Goal: Information Seeking & Learning: Understand process/instructions

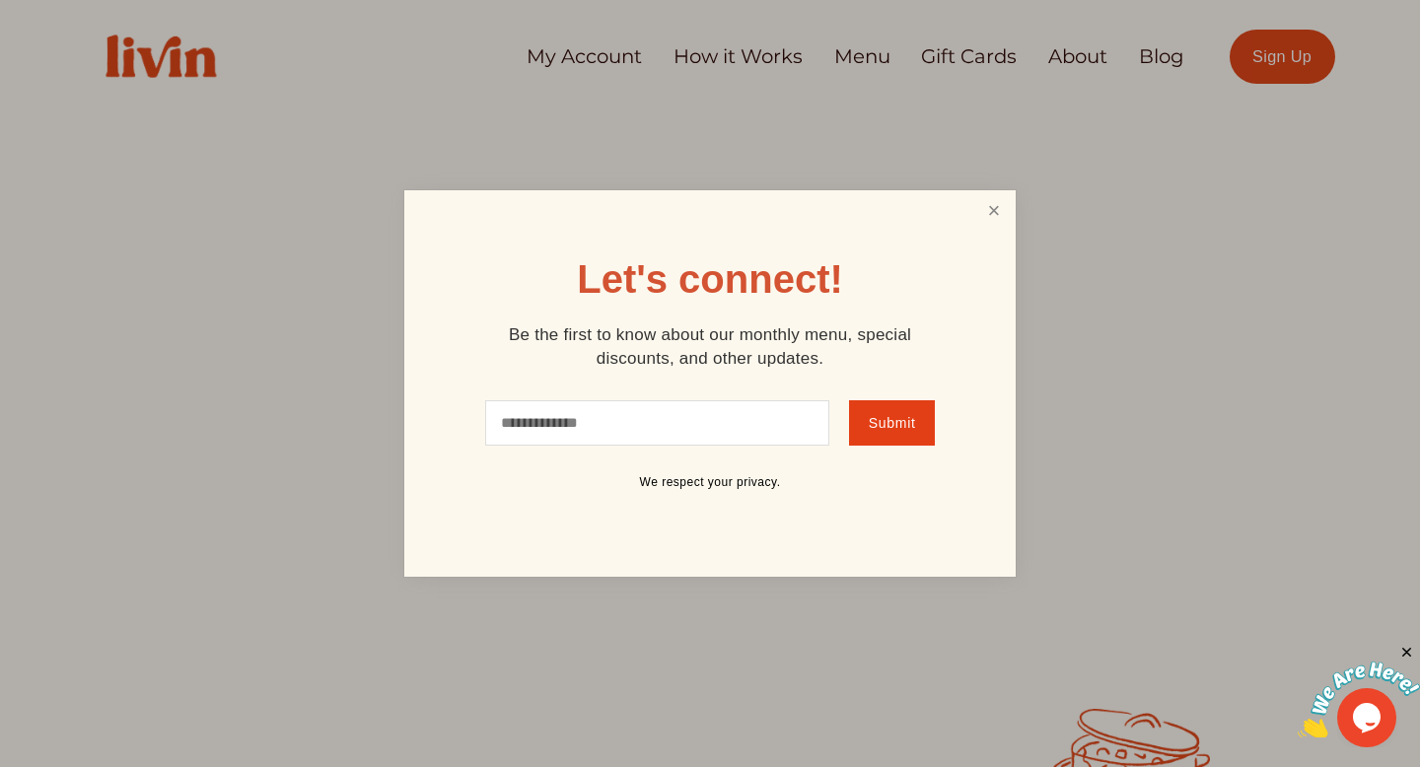
click at [986, 208] on link "Close" at bounding box center [993, 211] width 37 height 36
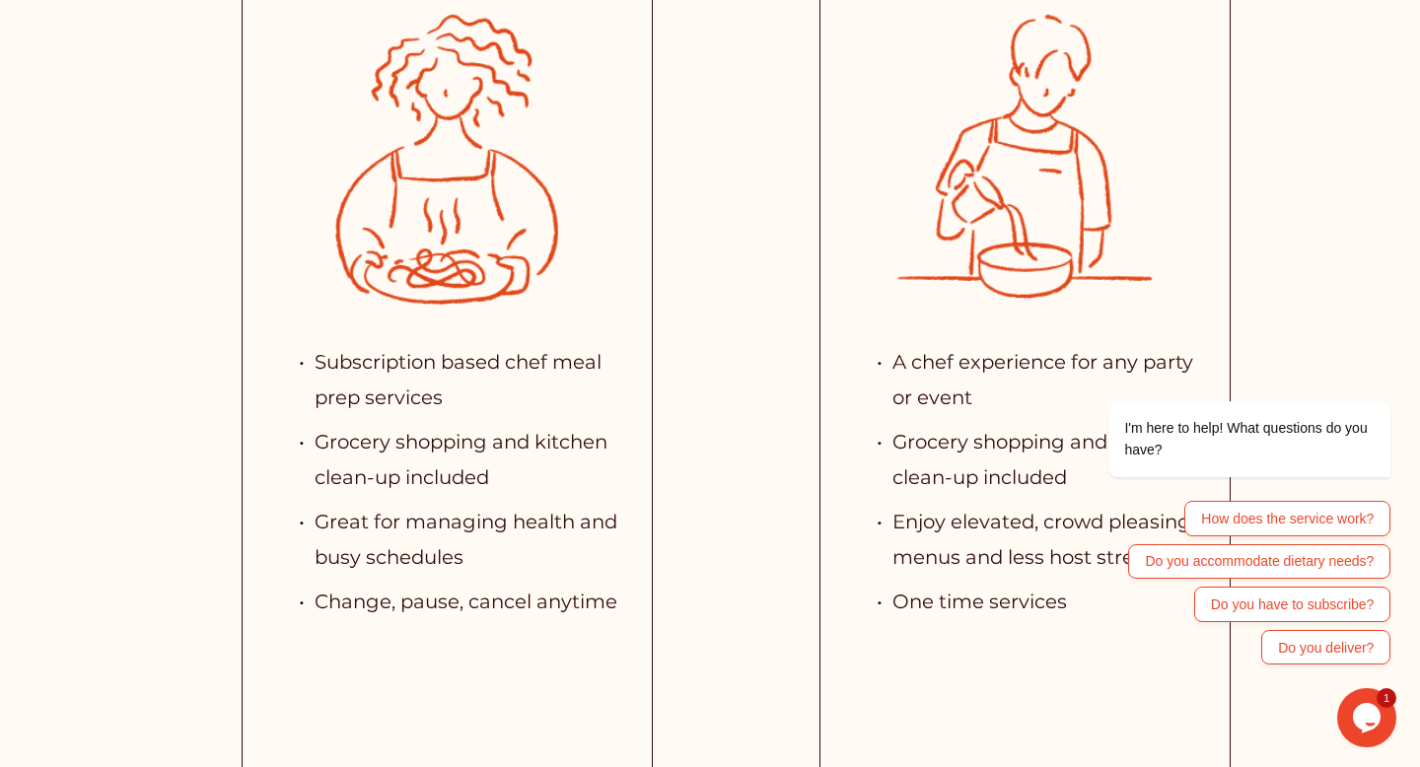
scroll to position [3969, 0]
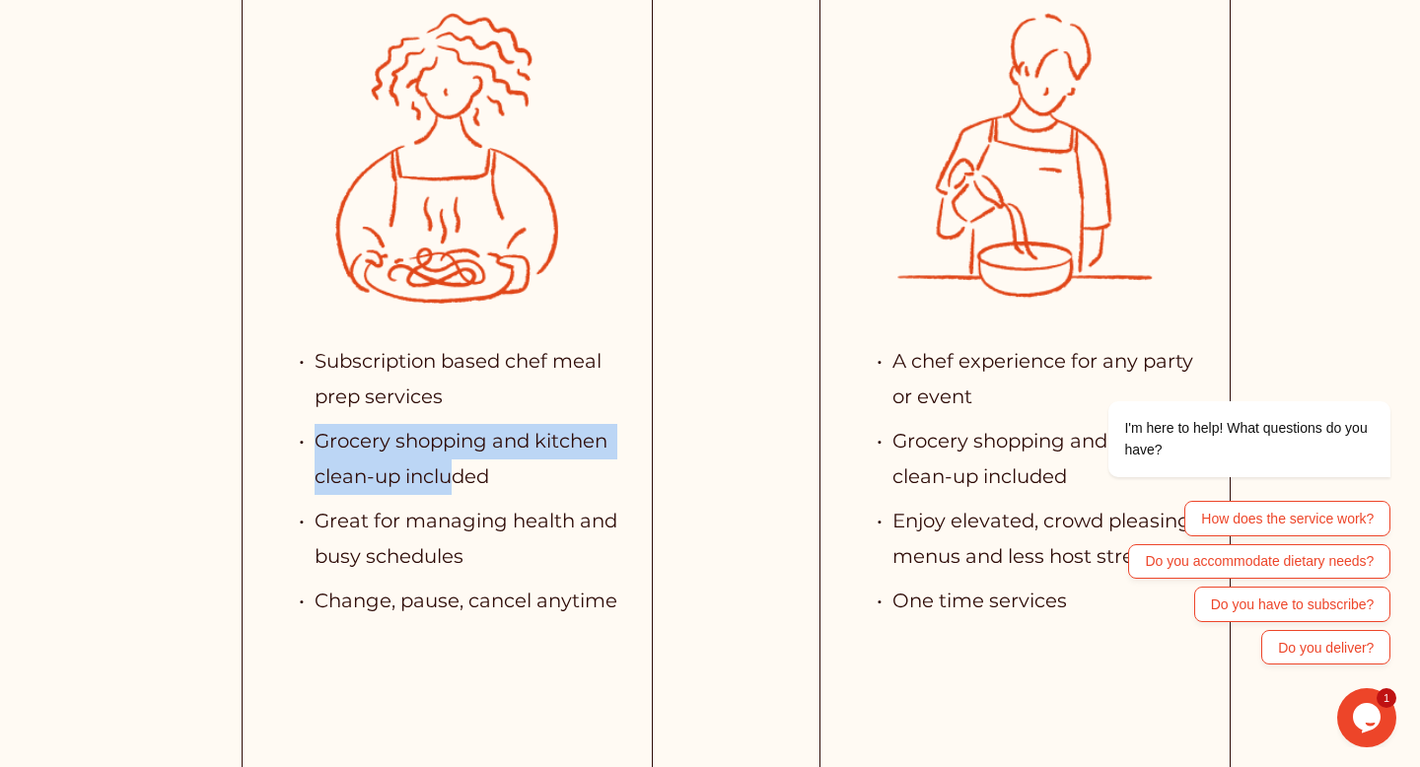
drag, startPoint x: 321, startPoint y: 430, endPoint x: 453, endPoint y: 475, distance: 138.8
click at [452, 475] on p "Grocery shopping and kitchen clean-up included" at bounding box center [467, 459] width 305 height 70
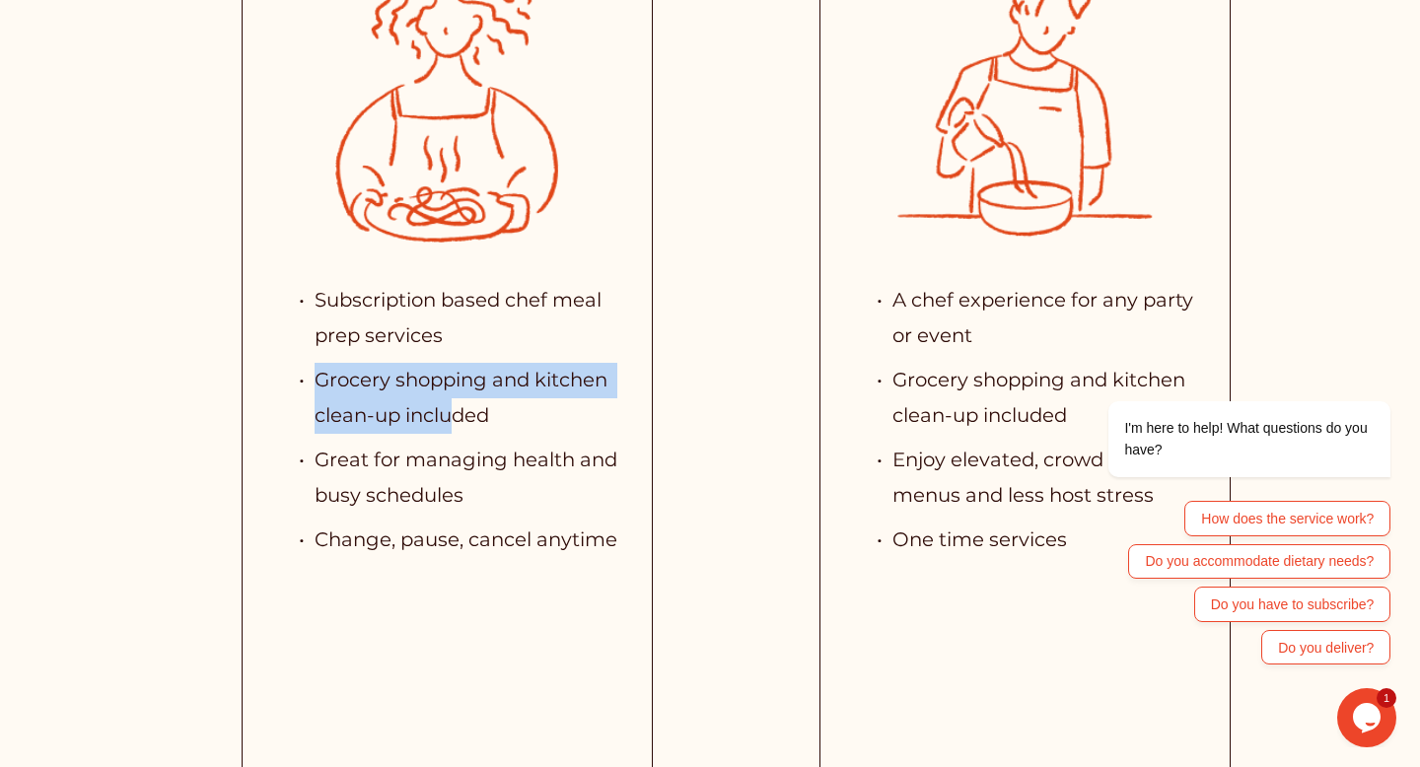
scroll to position [4032, 0]
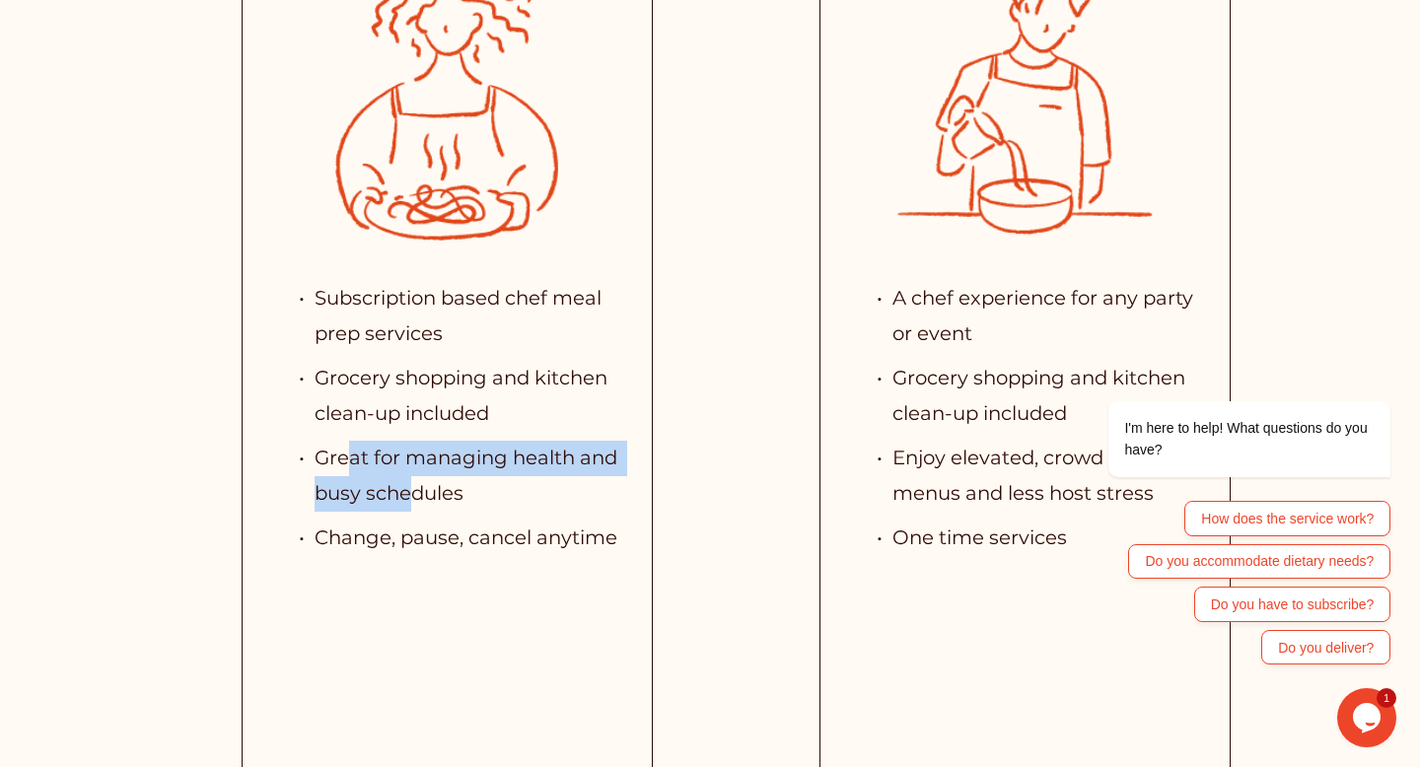
drag, startPoint x: 346, startPoint y: 453, endPoint x: 411, endPoint y: 501, distance: 81.0
click at [412, 502] on p "Great for managing health and busy schedules" at bounding box center [467, 476] width 305 height 70
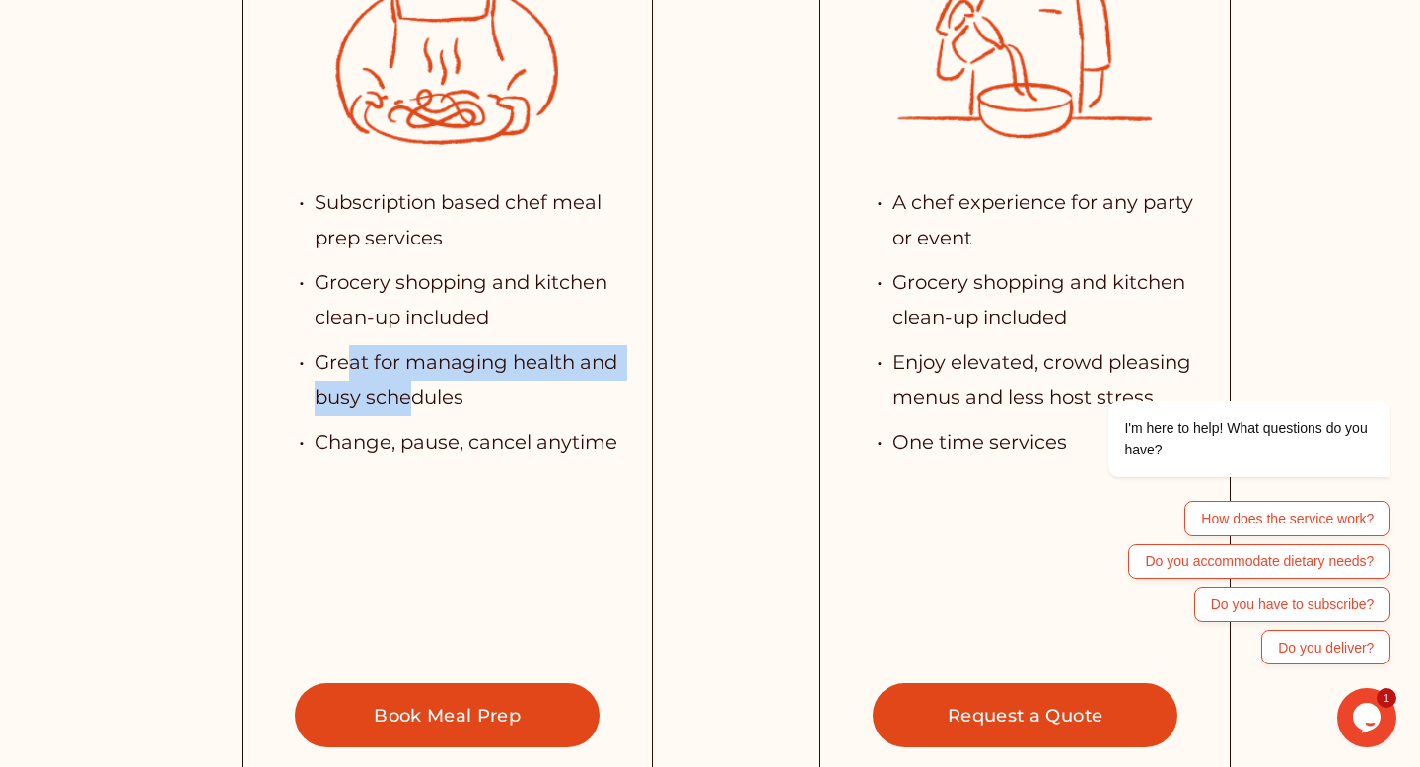
scroll to position [4128, 0]
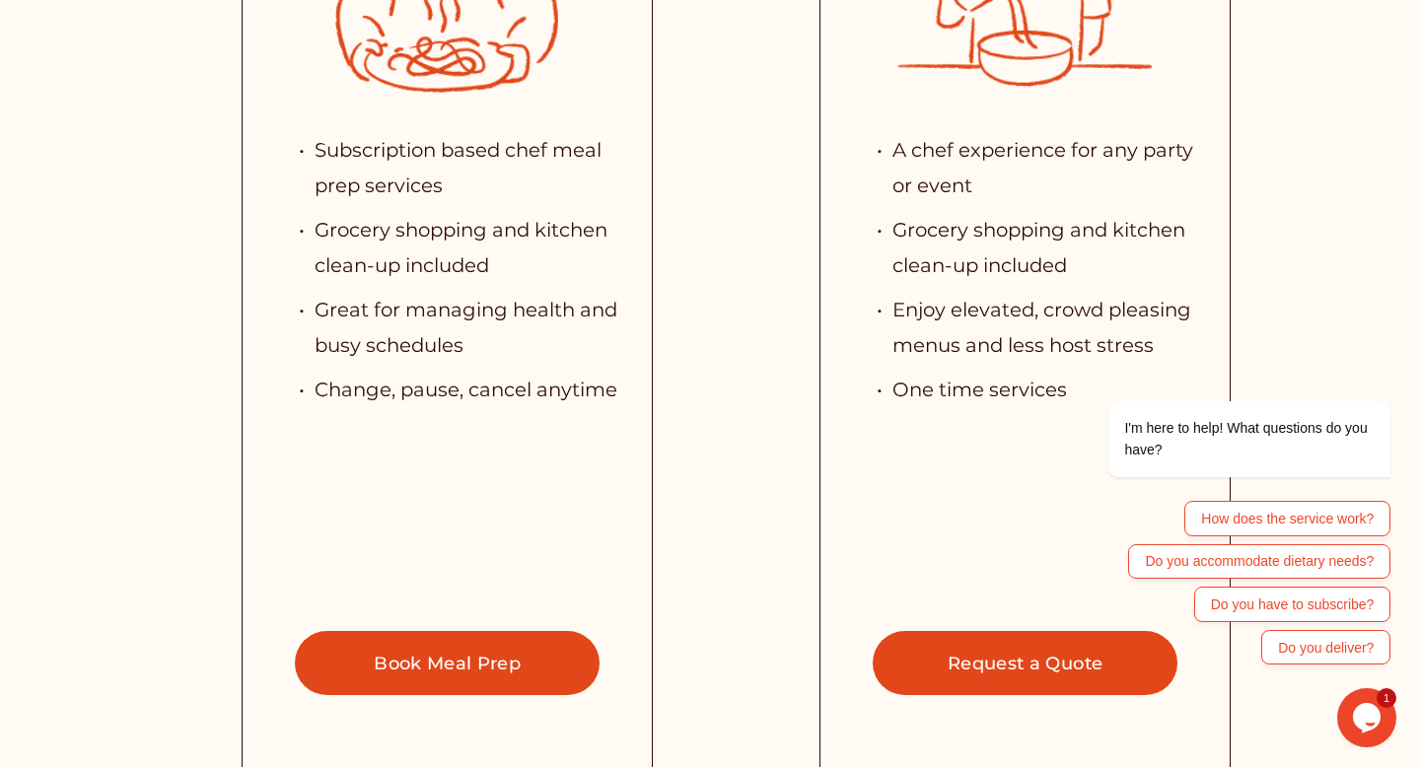
click at [534, 436] on div "Subscription based chef meal prep services Grocery shopping and kitchen clean-u…" at bounding box center [447, 306] width 409 height 404
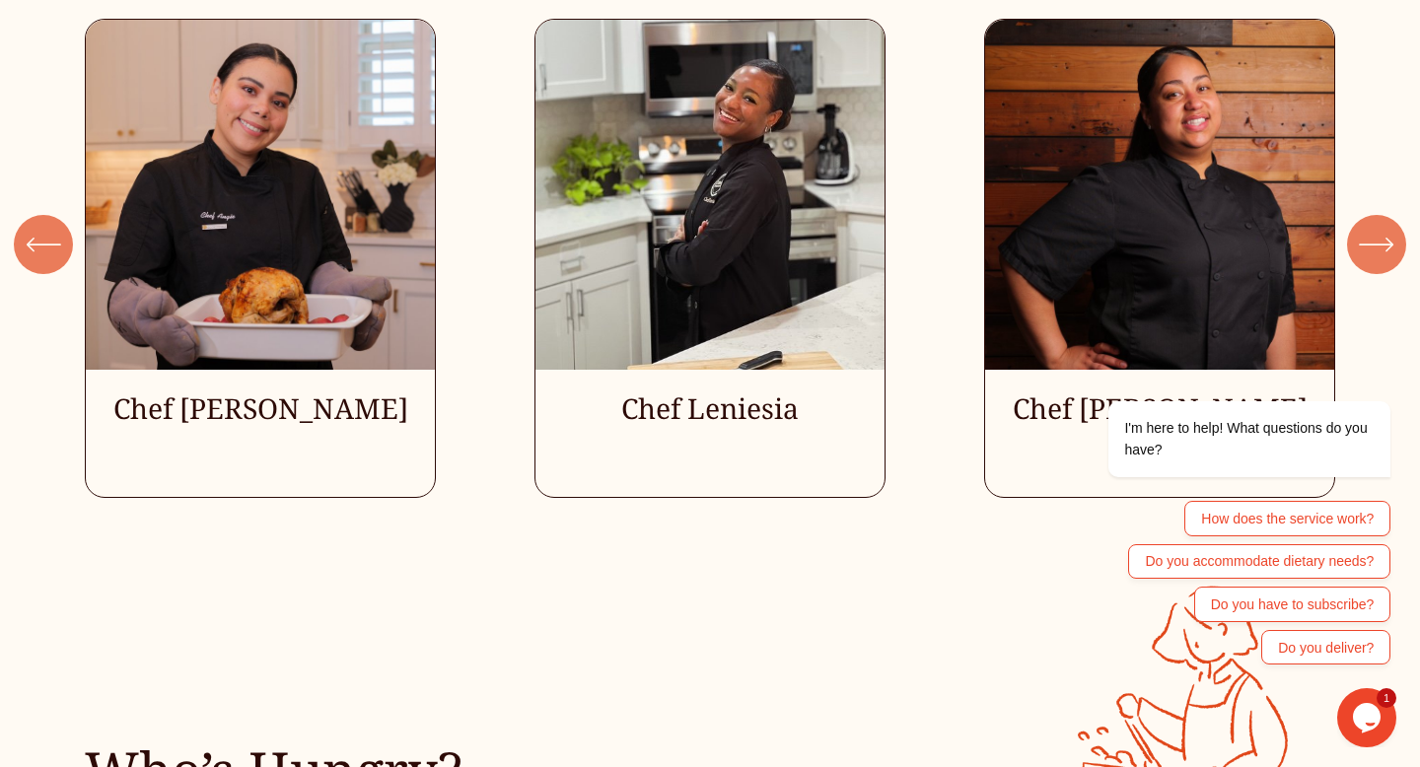
scroll to position [5402, 0]
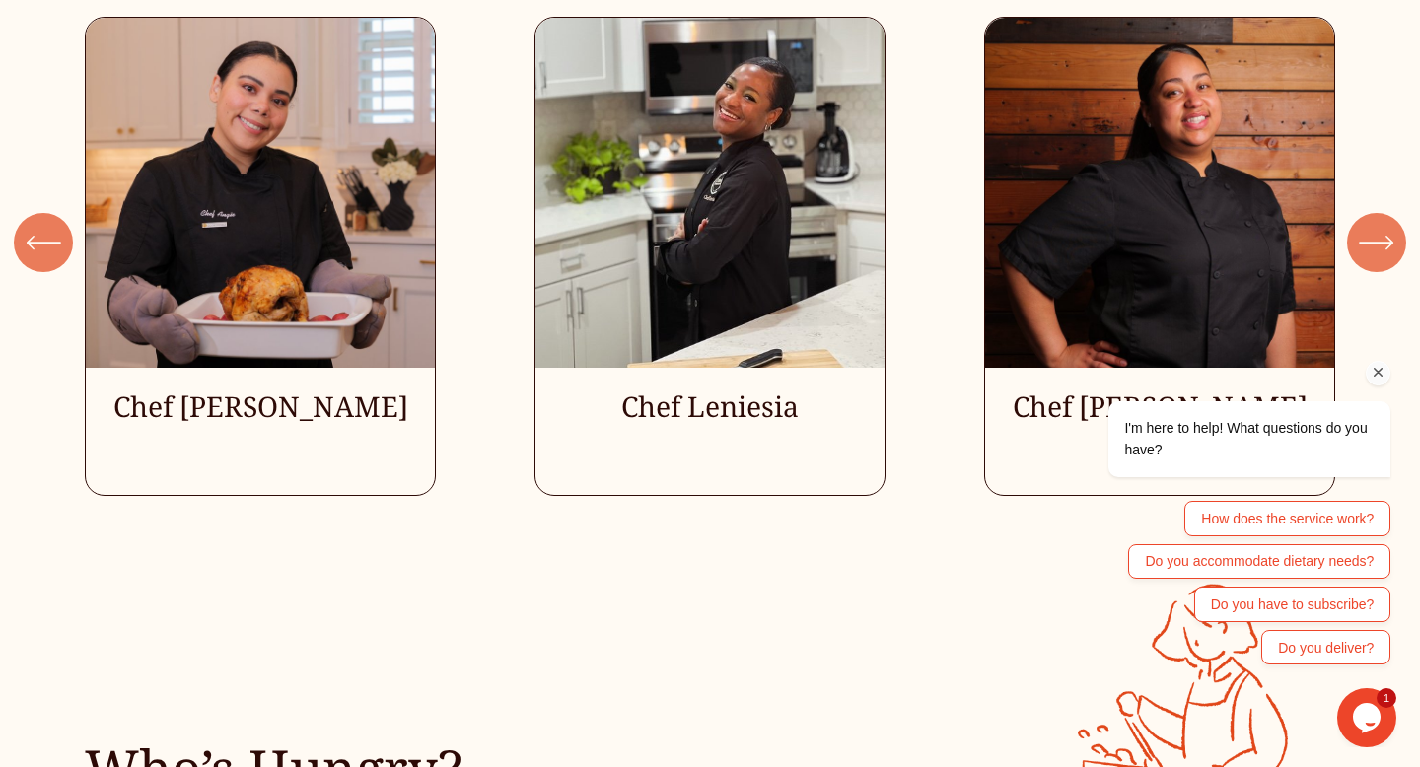
click at [1378, 253] on div "I'm here to help! What questions do you have? How does the service work? Do you…" at bounding box center [1222, 447] width 355 height 456
click at [1363, 237] on div "I'm here to help! What questions do you have? How does the service work? Do you…" at bounding box center [1222, 447] width 355 height 456
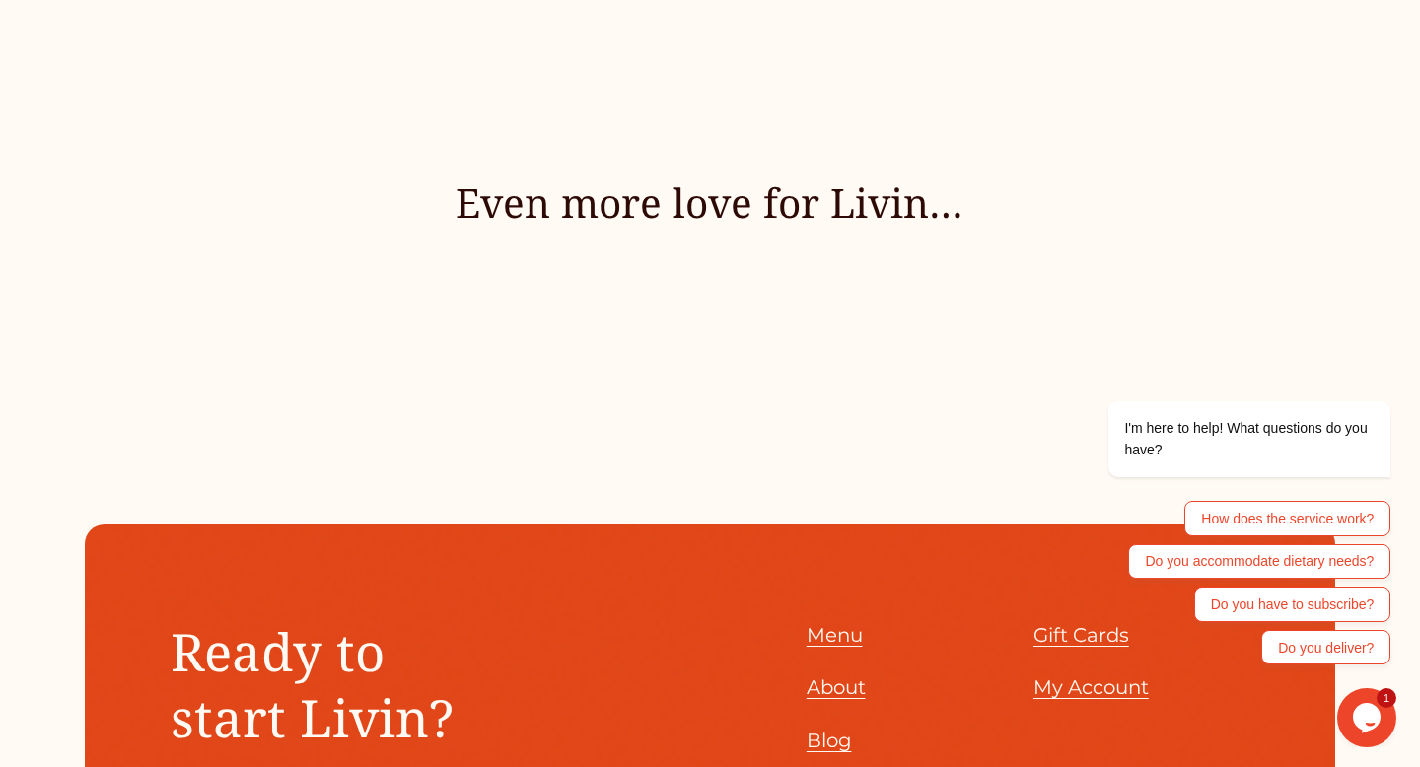
scroll to position [8422, 0]
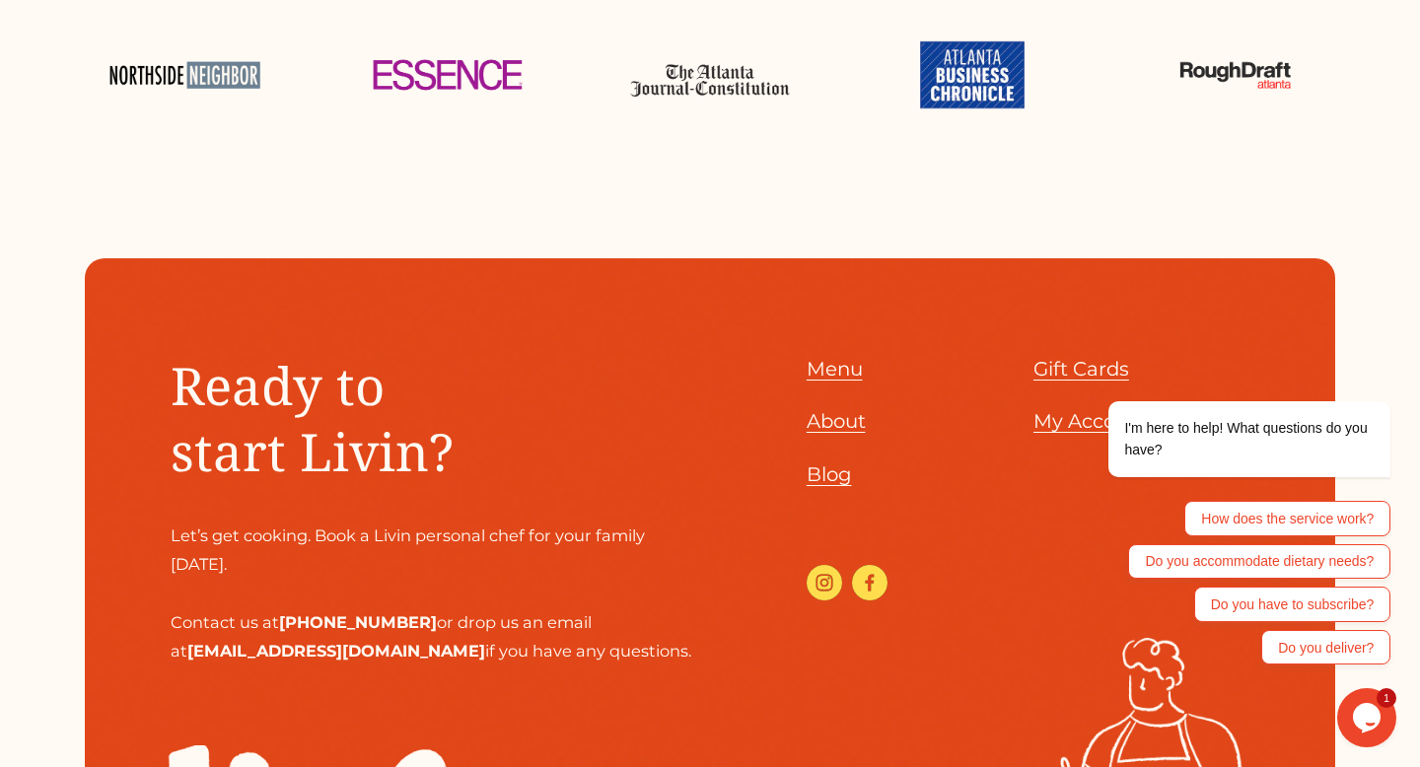
click at [810, 364] on span "Menu" at bounding box center [835, 369] width 56 height 24
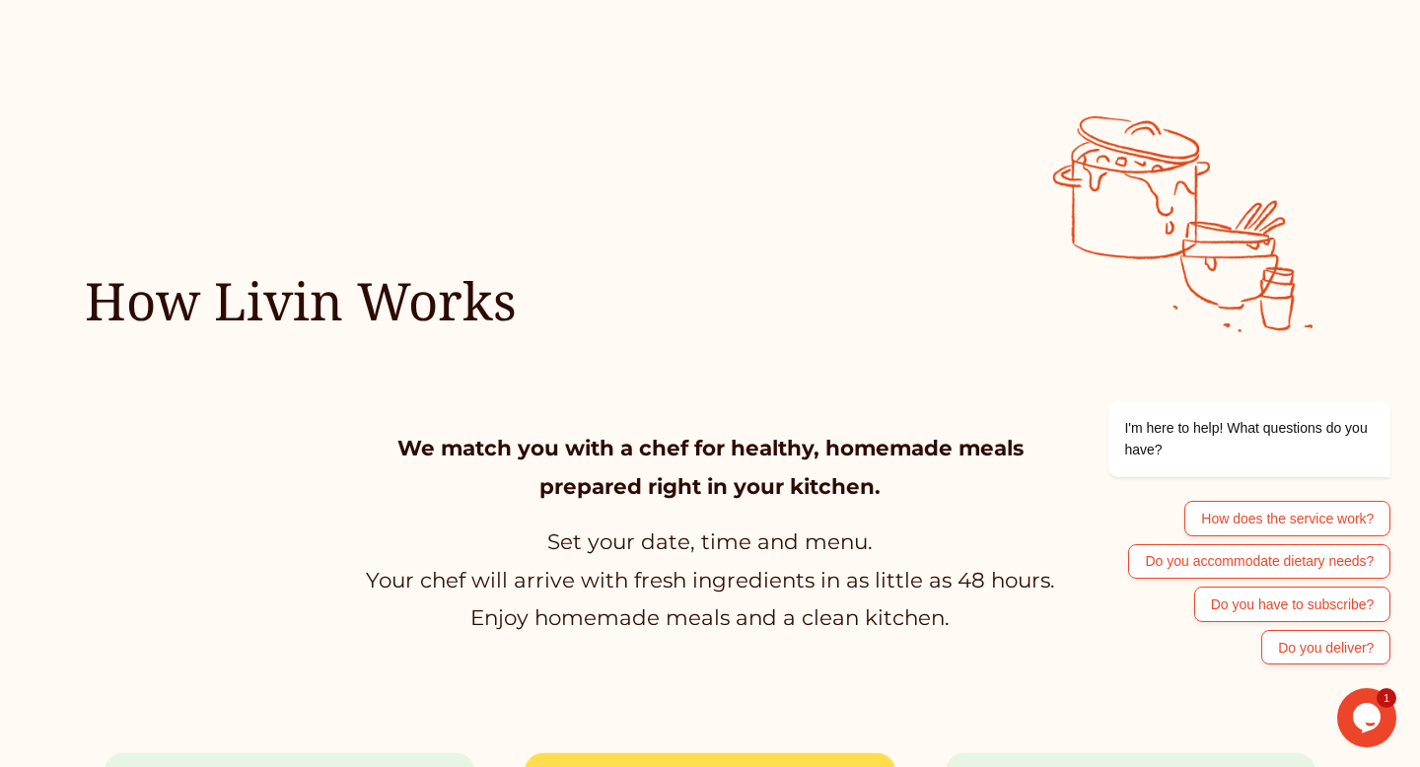
scroll to position [0, 0]
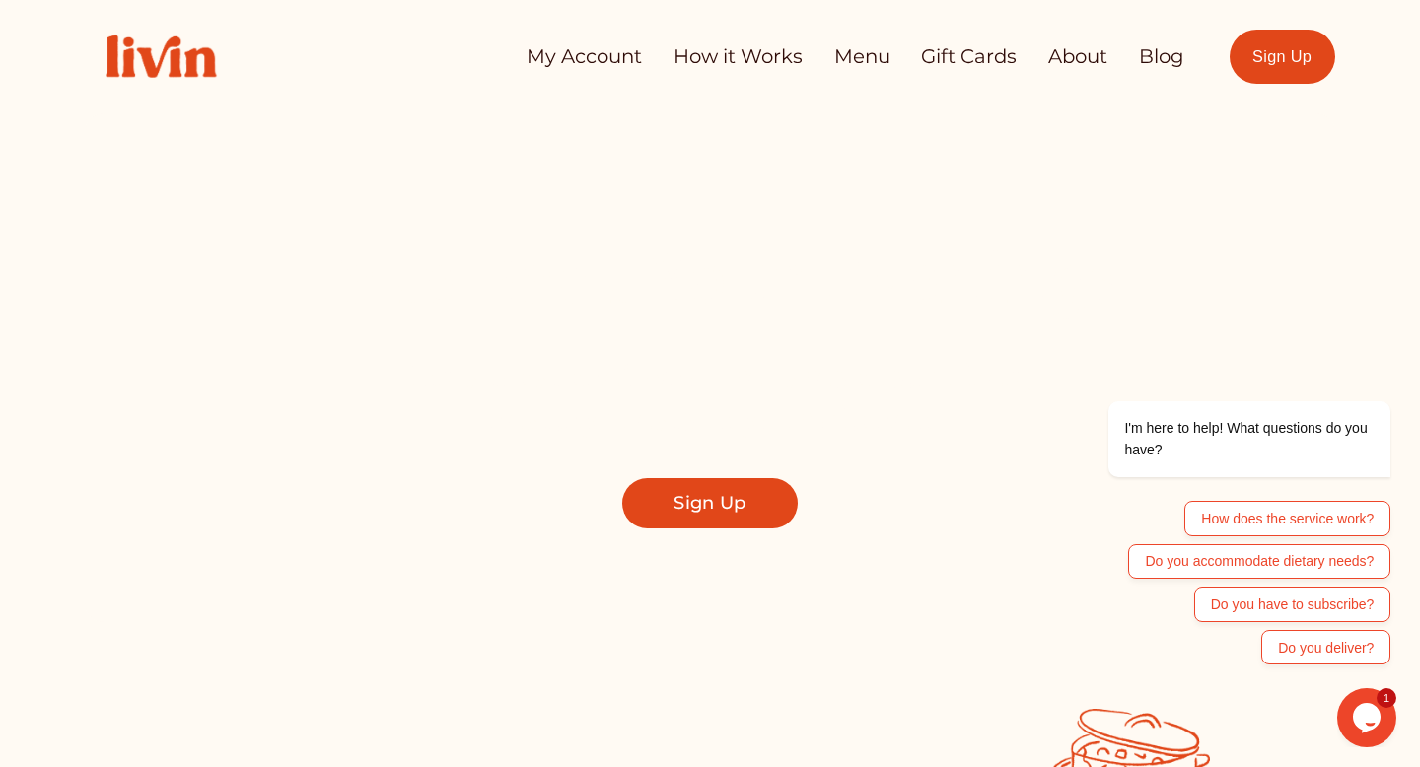
click at [749, 62] on link "How it Works" at bounding box center [737, 56] width 129 height 38
